Goal: Task Accomplishment & Management: Complete application form

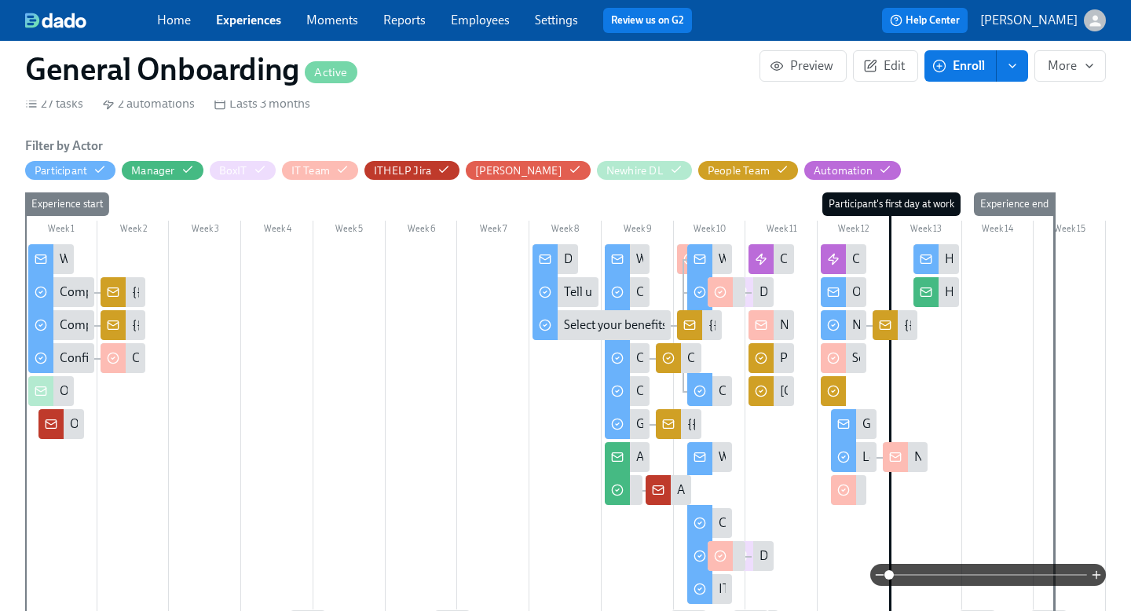
scroll to position [392, 0]
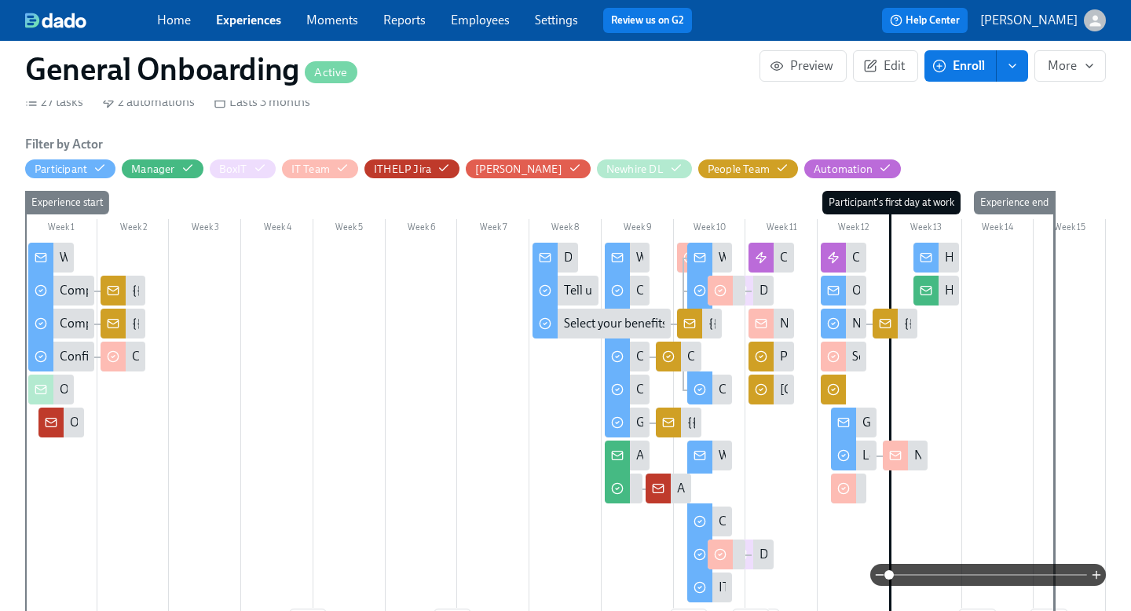
click at [947, 252] on div "How's it going, {{ participant.firstName }}?" at bounding box center [1058, 257] width 228 height 17
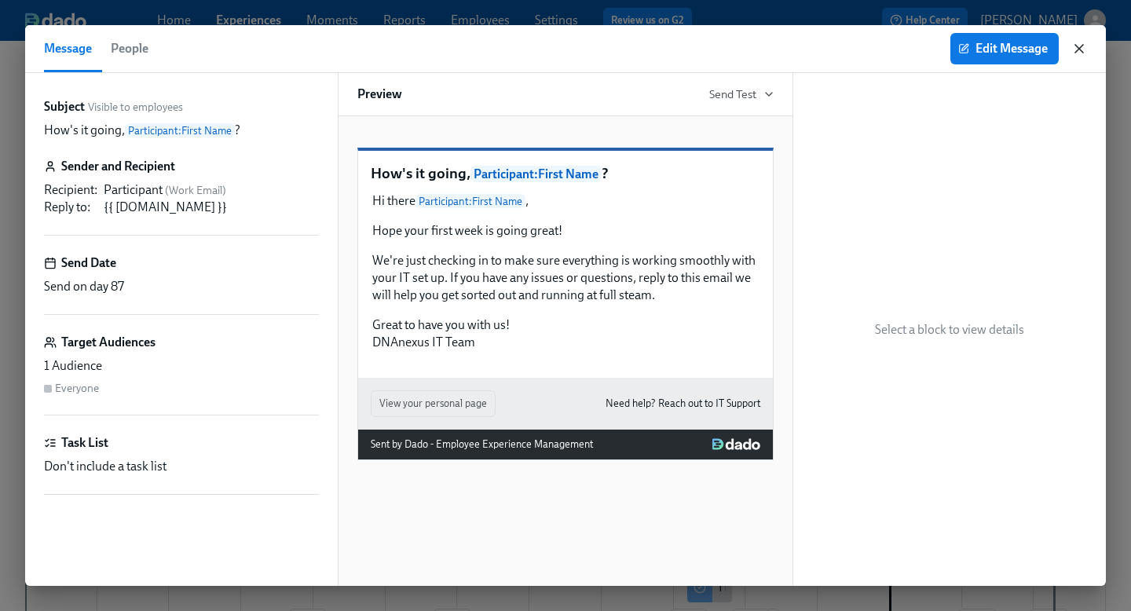
click at [1072, 53] on icon "button" at bounding box center [1079, 49] width 16 height 16
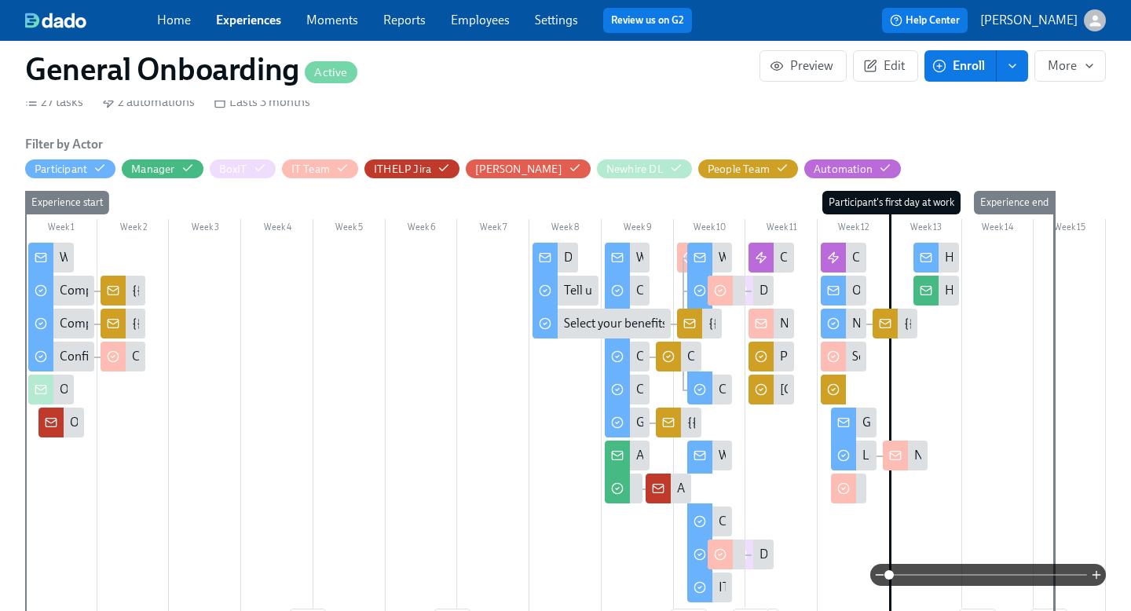
click at [835, 290] on icon at bounding box center [833, 290] width 13 height 13
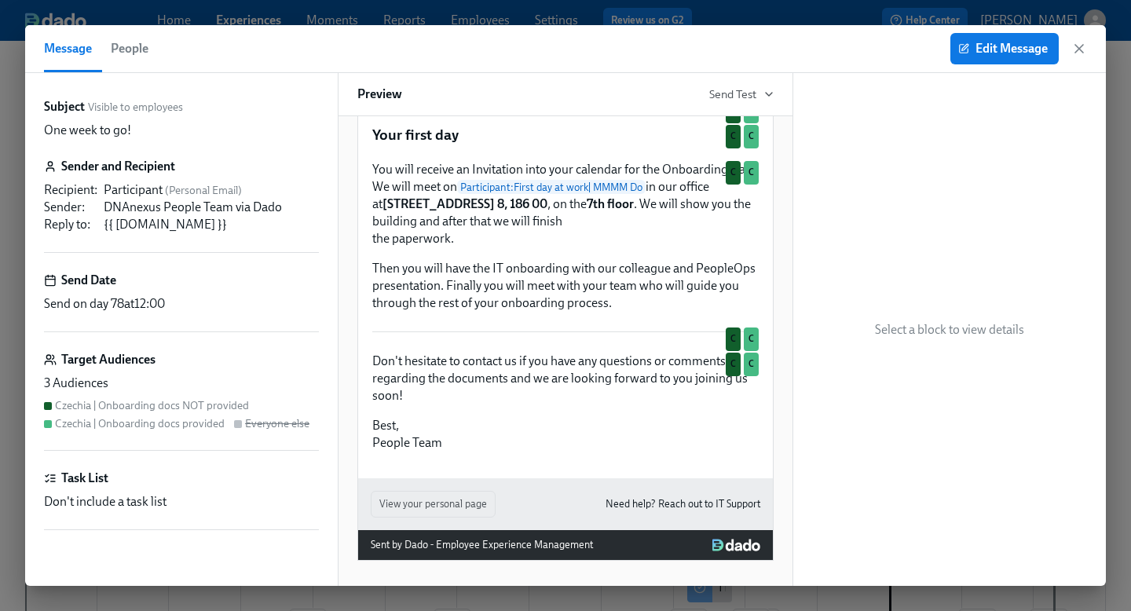
scroll to position [725, 0]
click at [1080, 45] on icon "button" at bounding box center [1079, 49] width 16 height 16
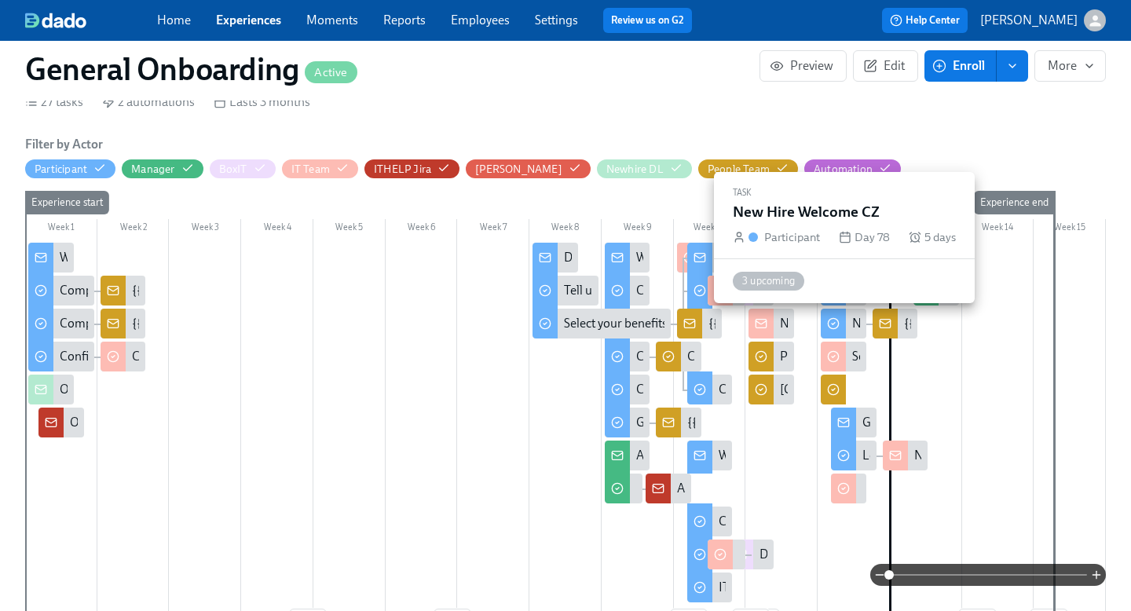
click at [852, 321] on div "New Hire Welcome CZ" at bounding box center [912, 323] width 121 height 17
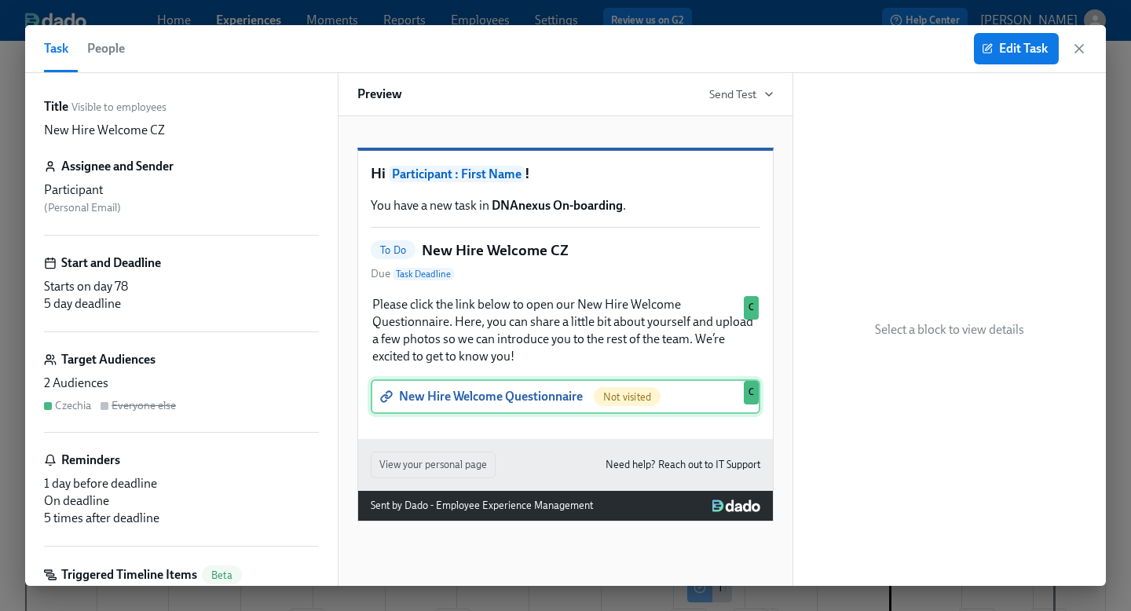
click at [510, 414] on div "New Hire Welcome Questionnaire Not visited C" at bounding box center [565, 396] width 389 height 35
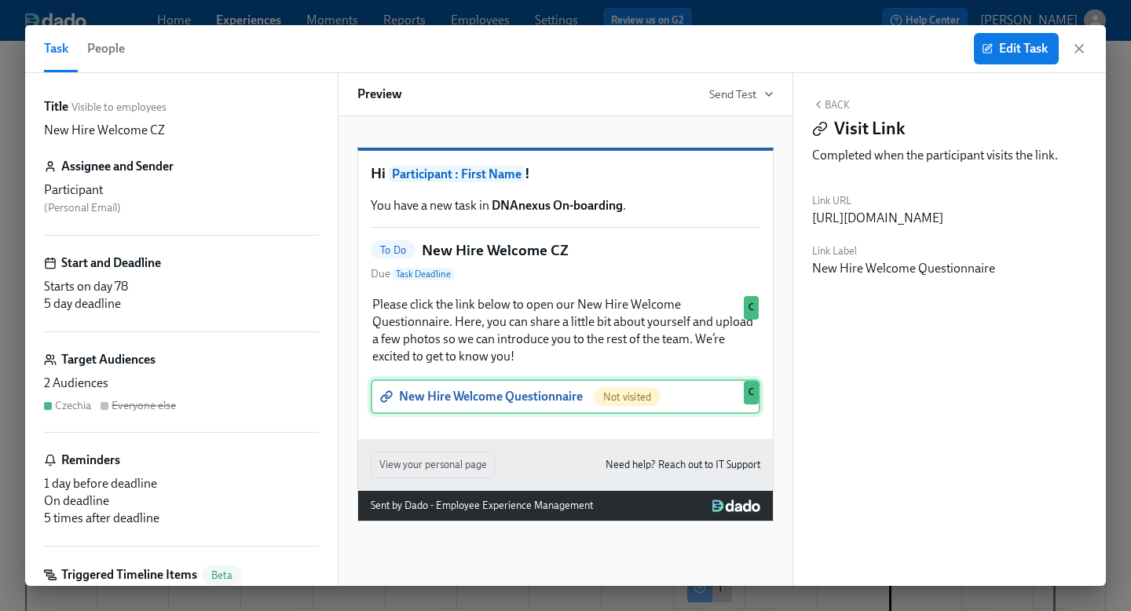
click at [552, 414] on div "New Hire Welcome Questionnaire Not visited C" at bounding box center [565, 396] width 389 height 35
click at [385, 414] on div "New Hire Welcome Questionnaire Not visited C" at bounding box center [565, 396] width 389 height 35
click at [432, 414] on div "New Hire Welcome Questionnaire Not visited C" at bounding box center [565, 396] width 389 height 35
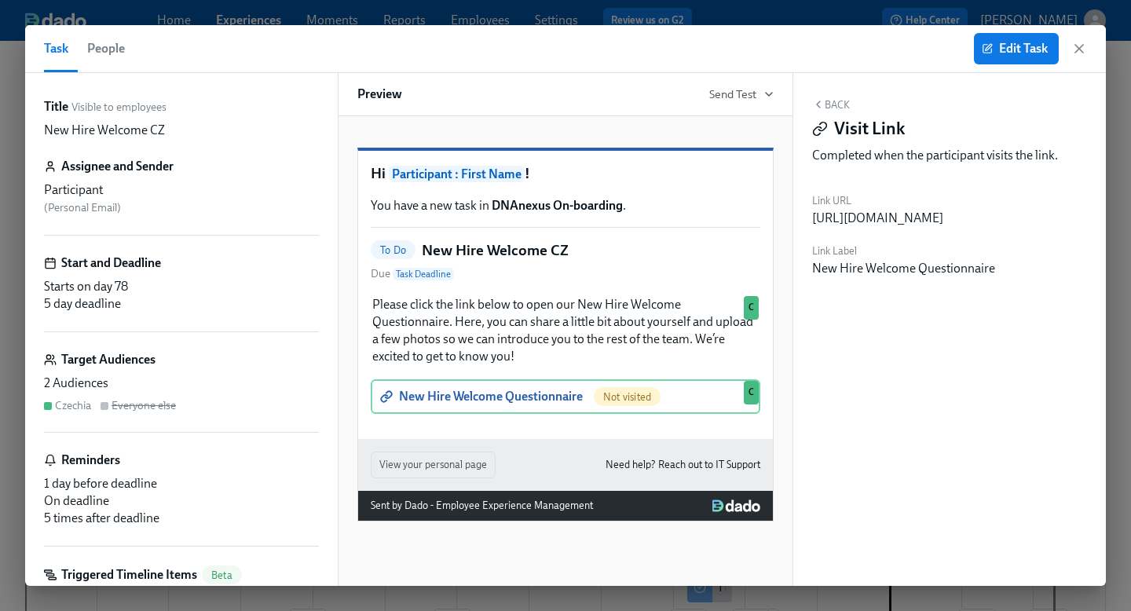
click at [853, 227] on div "[URL][DOMAIN_NAME]" at bounding box center [877, 218] width 131 height 17
copy div "[URL][DOMAIN_NAME]"
